Goal: Use online tool/utility: Utilize a website feature to perform a specific function

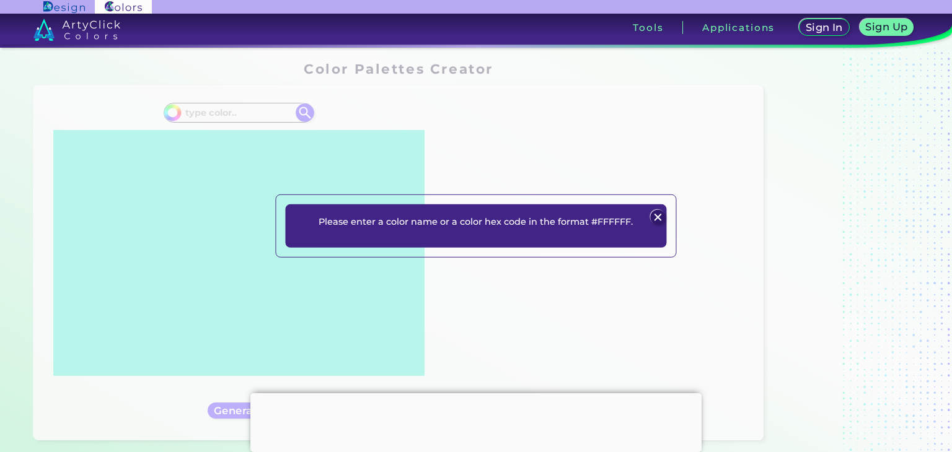
click at [656, 218] on img at bounding box center [658, 217] width 15 height 15
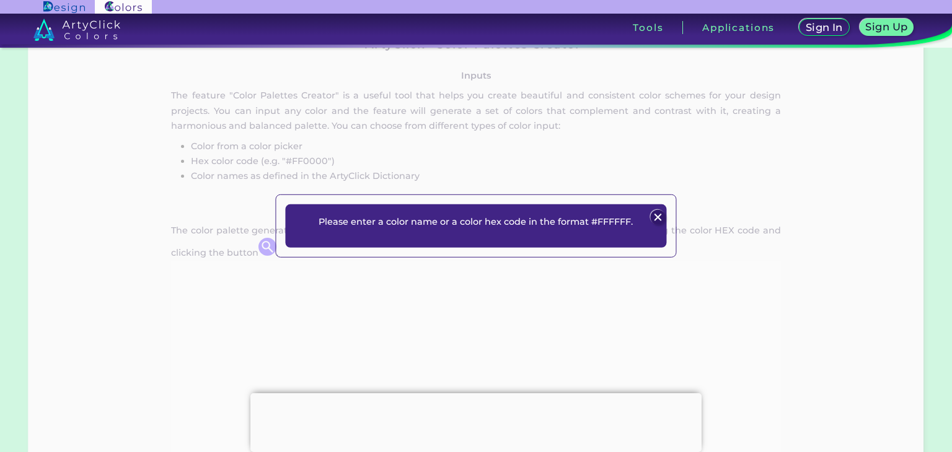
click at [662, 218] on img at bounding box center [658, 217] width 15 height 15
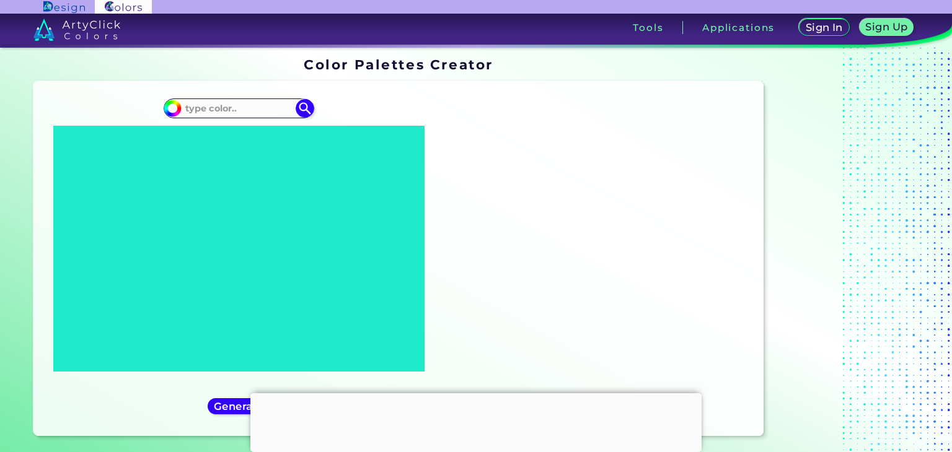
scroll to position [0, 0]
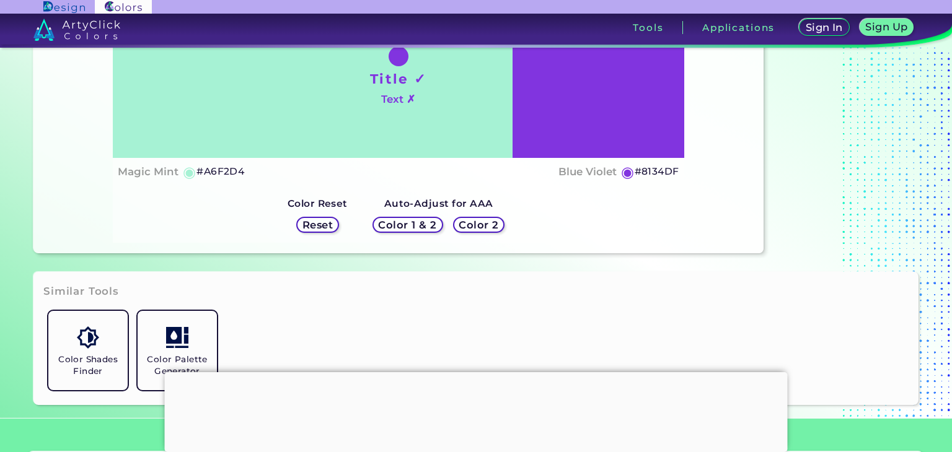
scroll to position [186, 0]
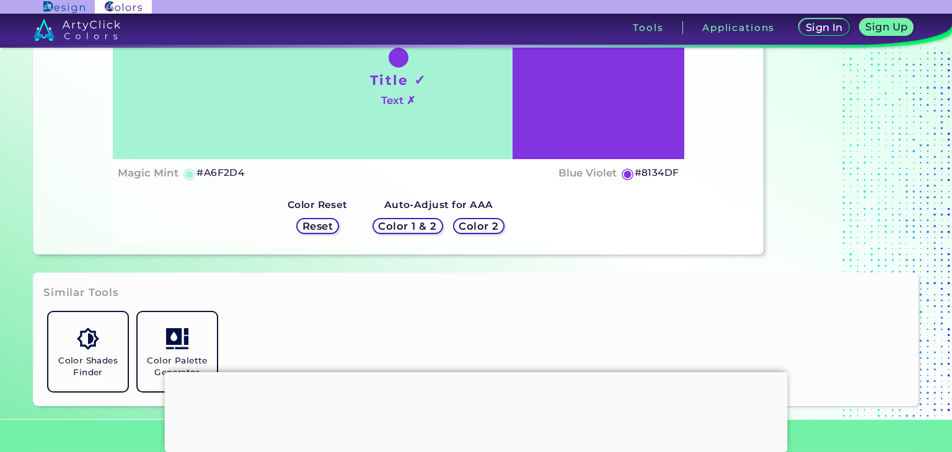
click at [208, 175] on h5 "#A6F2D4" at bounding box center [220, 173] width 48 height 16
click at [190, 174] on h5 "◉" at bounding box center [190, 173] width 14 height 15
click at [322, 225] on h5 "Reset" at bounding box center [318, 226] width 28 height 9
click at [460, 231] on h5 "Color 2" at bounding box center [478, 226] width 38 height 10
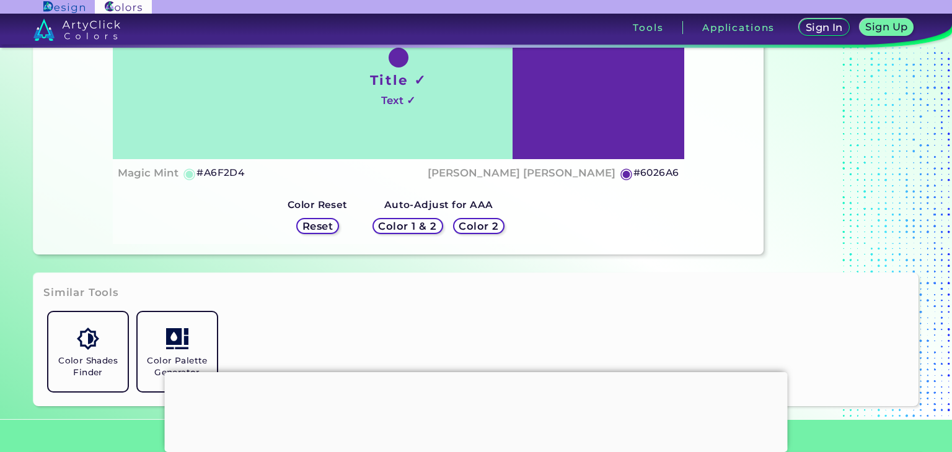
drag, startPoint x: 654, startPoint y: 170, endPoint x: 616, endPoint y: 170, distance: 37.8
click at [652, 170] on h5 "#6026A6" at bounding box center [656, 173] width 46 height 16
click at [626, 172] on h5 "◉" at bounding box center [627, 173] width 14 height 15
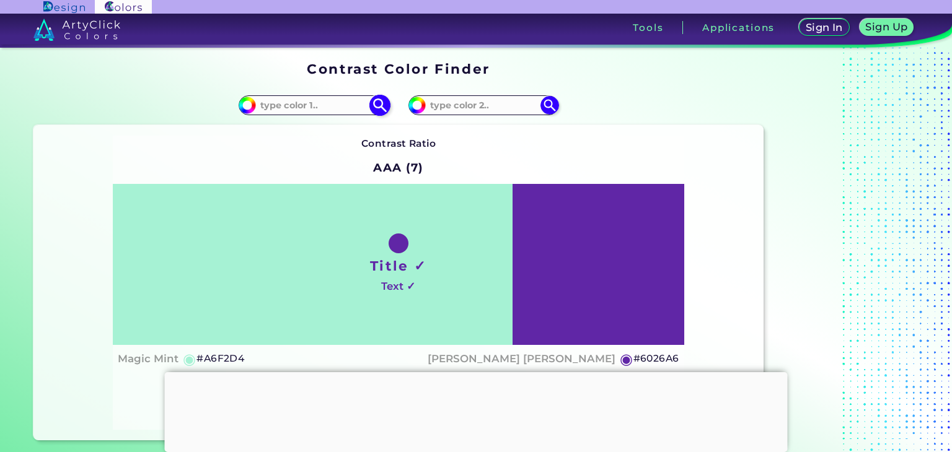
click at [309, 105] on input at bounding box center [313, 105] width 115 height 17
type input "015482"
type input "#015482"
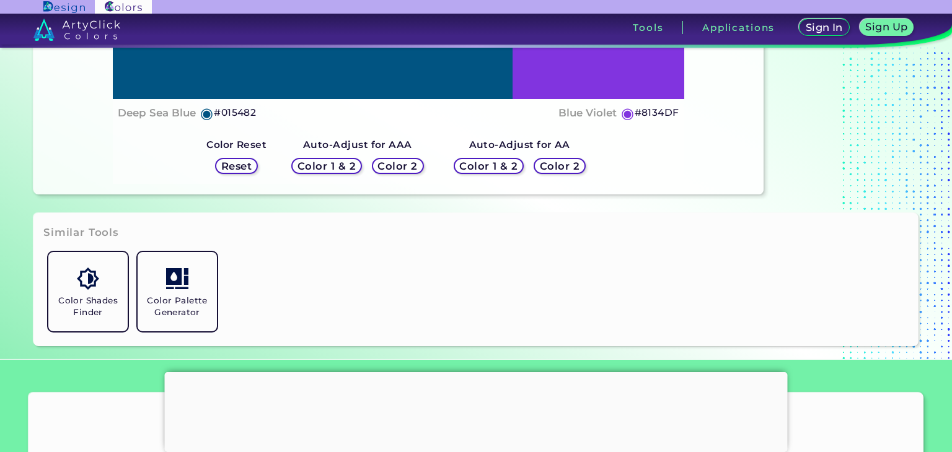
scroll to position [248, 0]
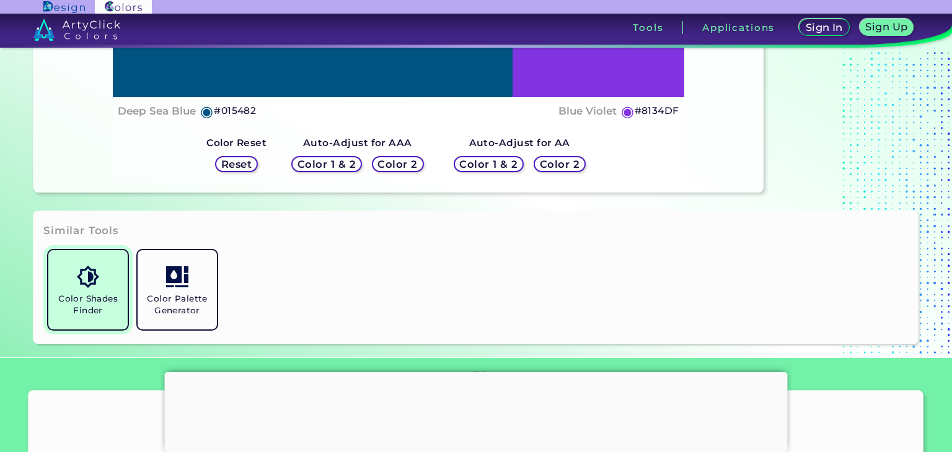
click at [95, 288] on link "Color Shades Finder" at bounding box center [87, 289] width 89 height 89
